Goal: Check status

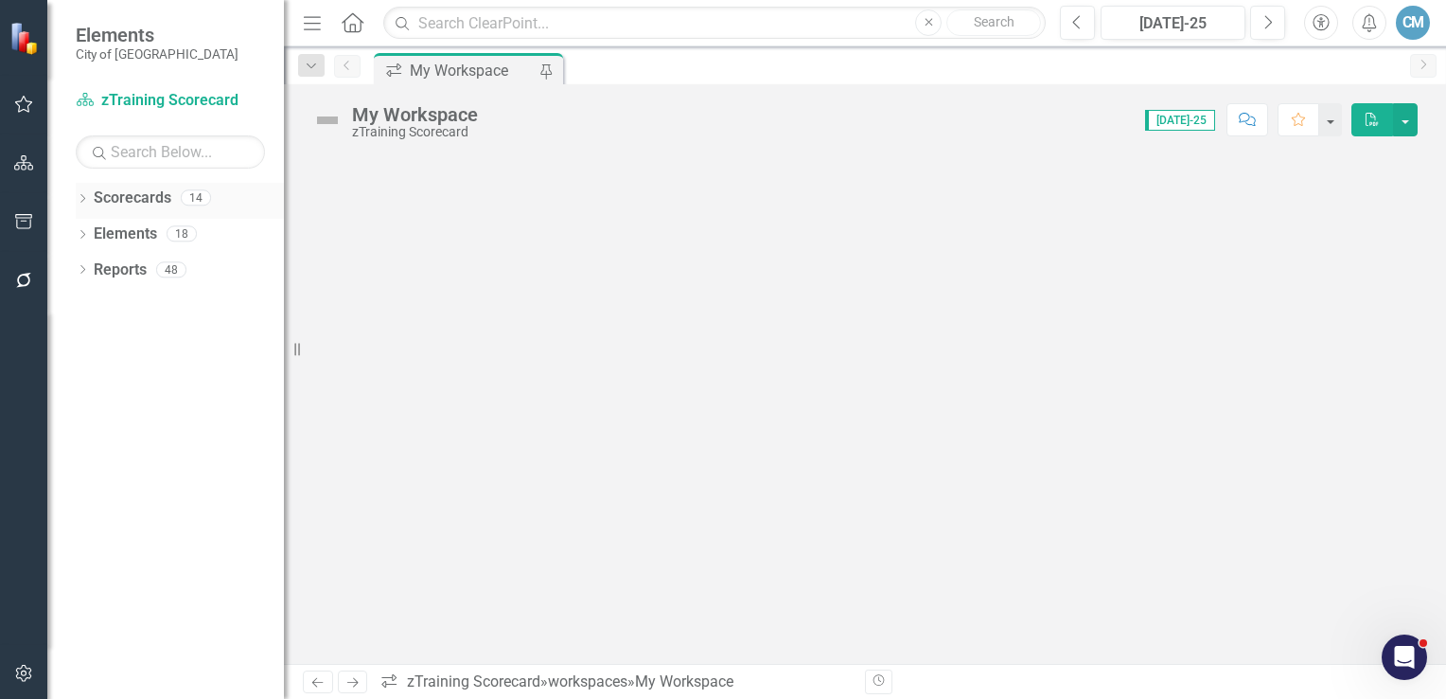
click at [87, 192] on div "Dropdown" at bounding box center [82, 200] width 13 height 16
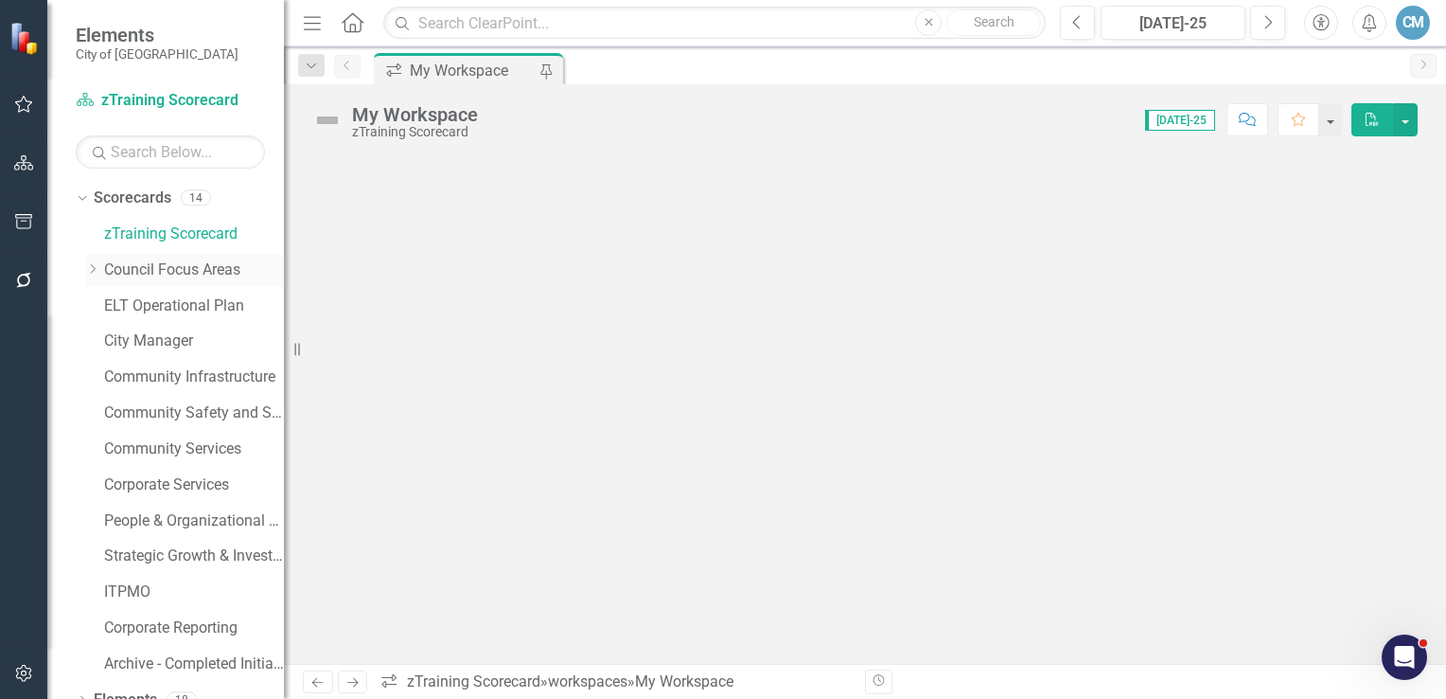
click at [129, 267] on link "Council Focus Areas" at bounding box center [194, 270] width 180 height 22
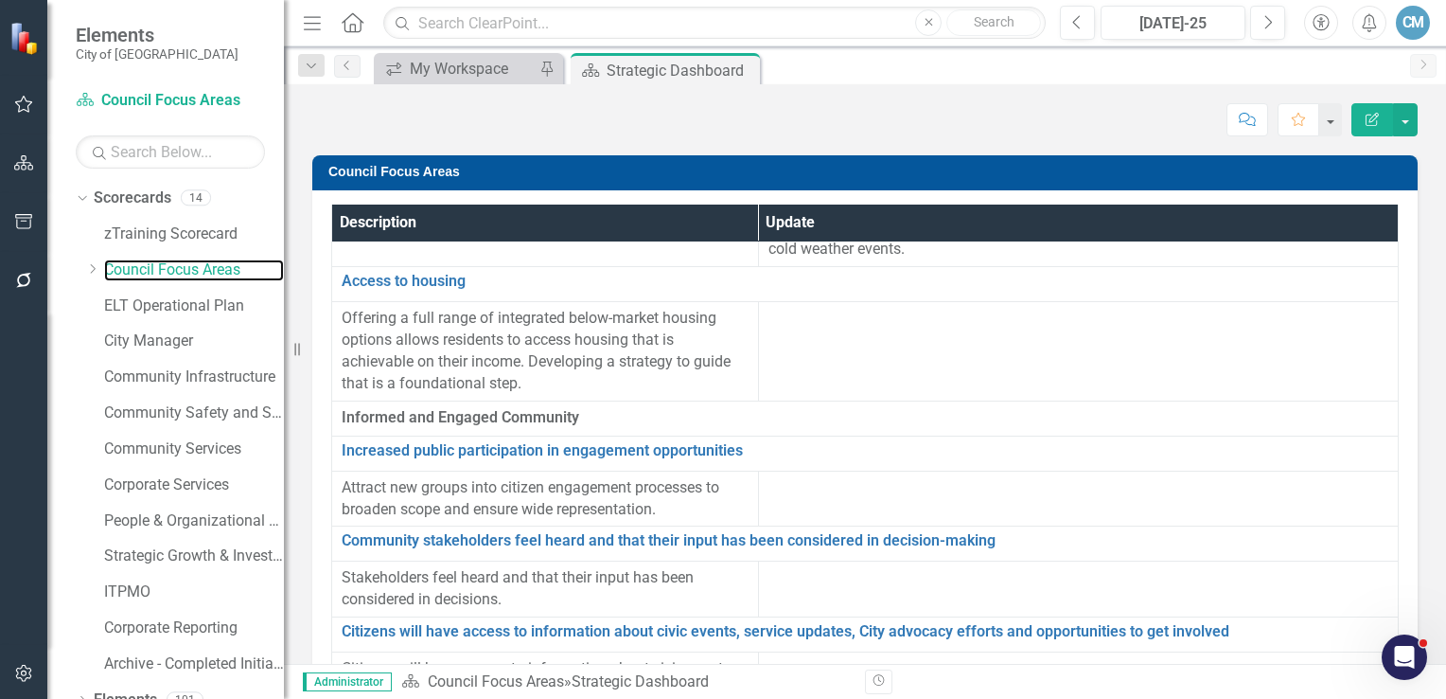
scroll to position [4165, 0]
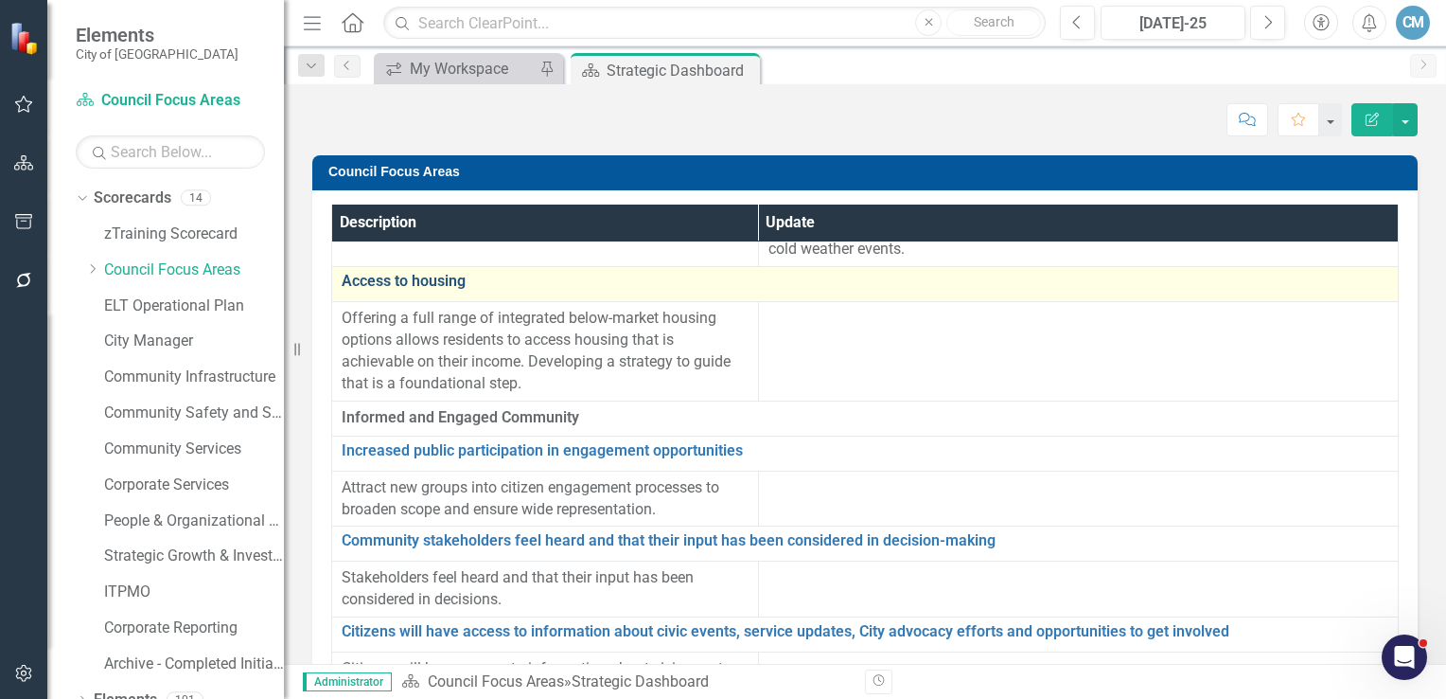
click at [434, 290] on link "Access to housing" at bounding box center [865, 281] width 1047 height 17
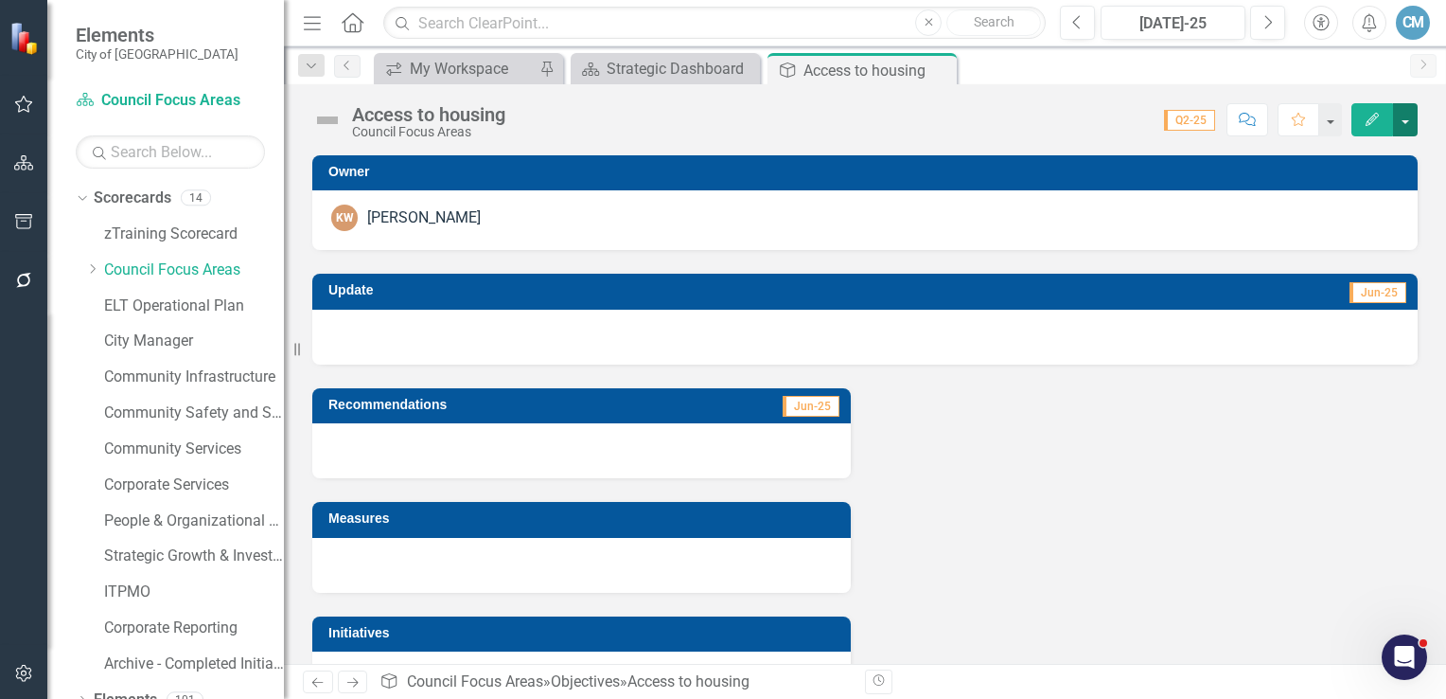
click at [1409, 120] on button "button" at bounding box center [1405, 119] width 25 height 33
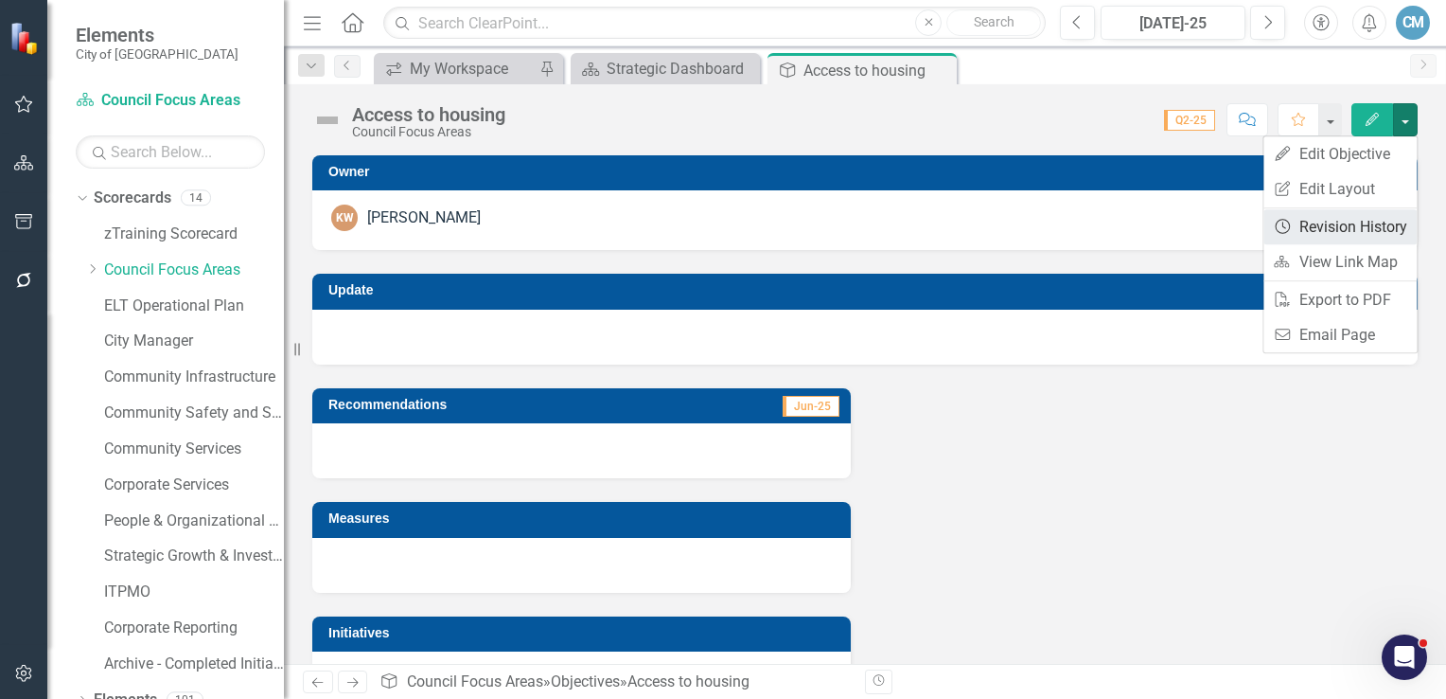
click at [1304, 230] on link "Revision History Revision History" at bounding box center [1340, 226] width 153 height 35
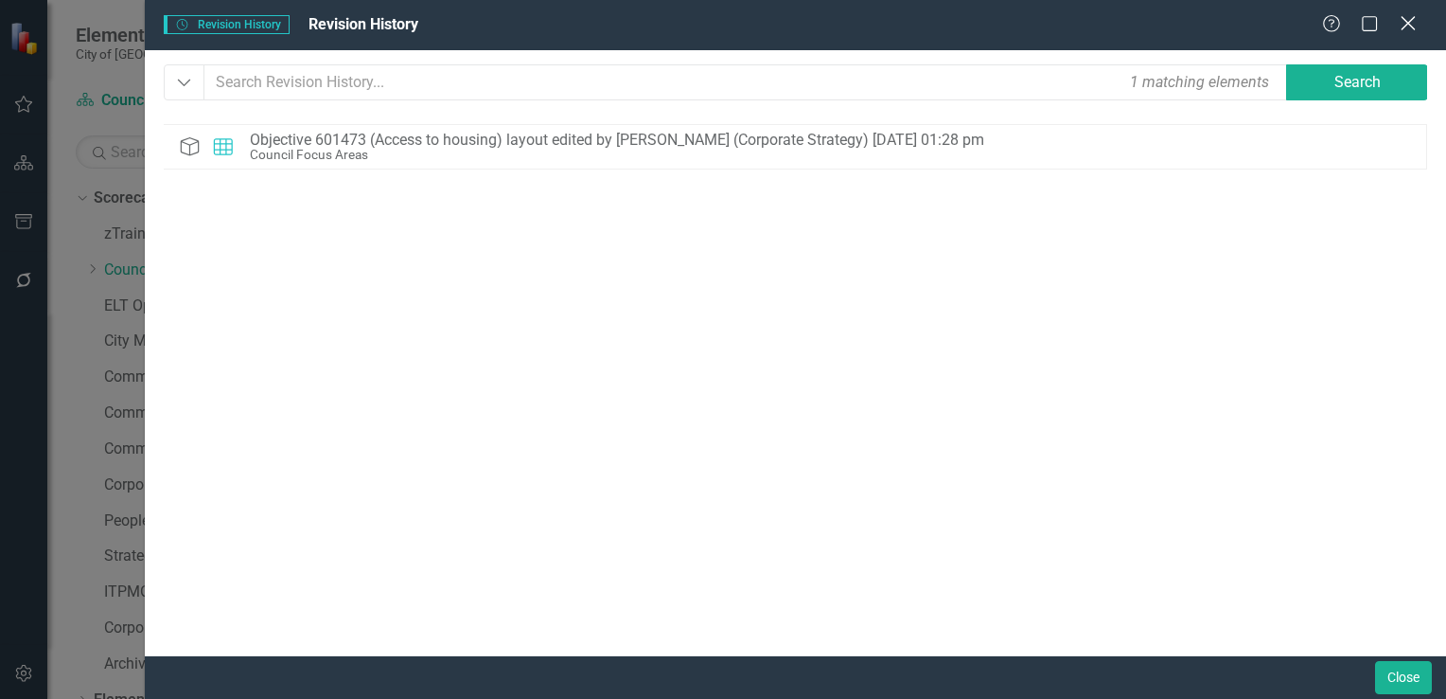
click at [1417, 21] on icon "Close" at bounding box center [1408, 23] width 24 height 18
